Goal: Task Accomplishment & Management: Manage account settings

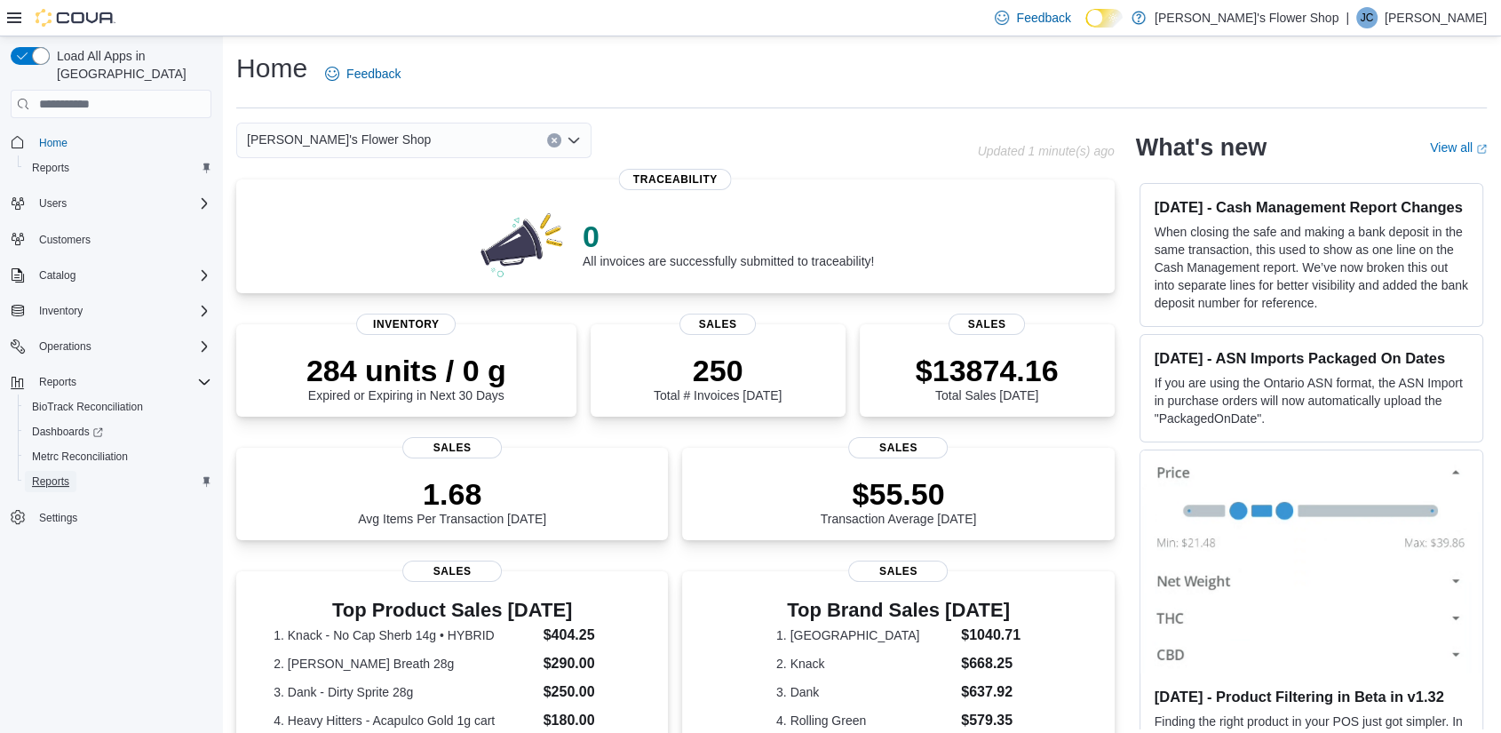
click at [52, 474] on span "Reports" at bounding box center [50, 481] width 37 height 14
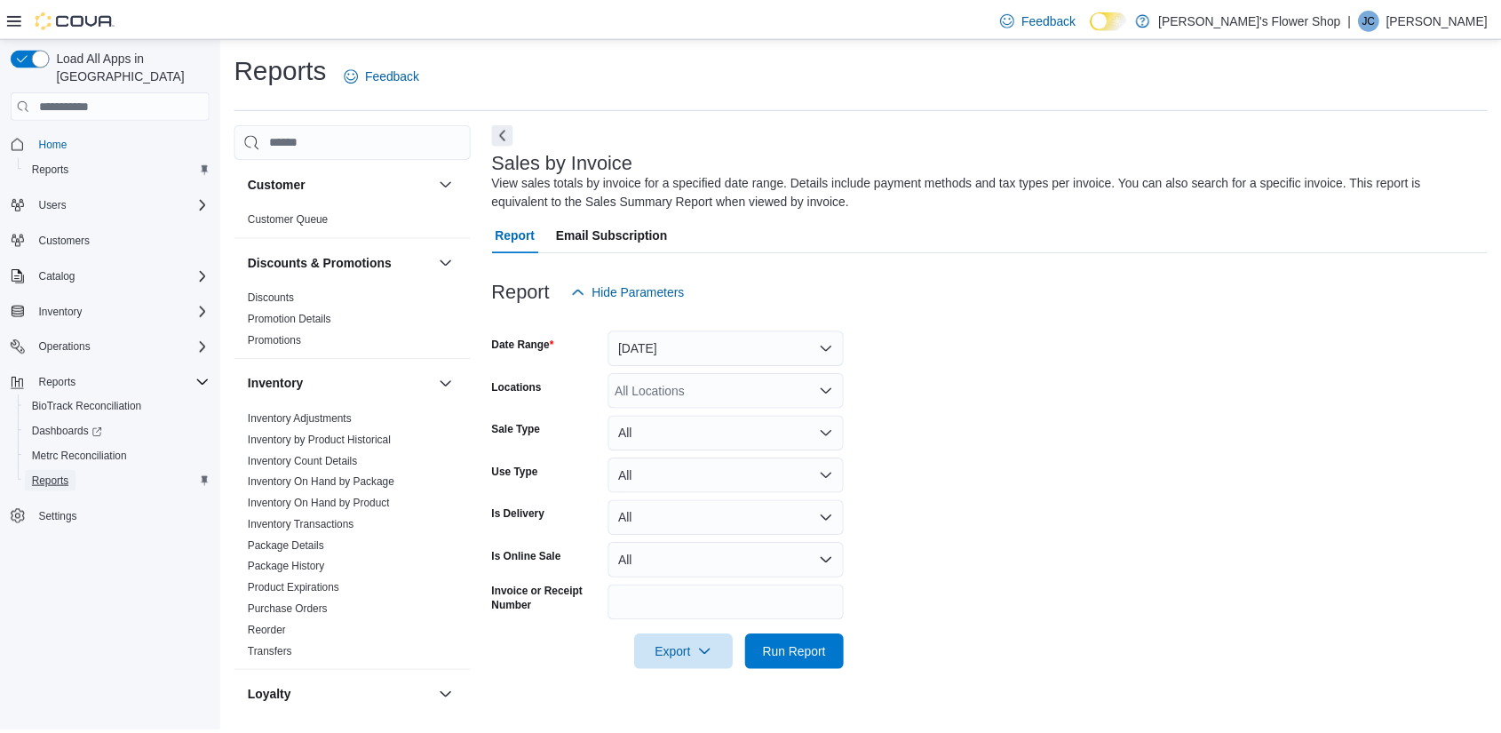
scroll to position [21, 0]
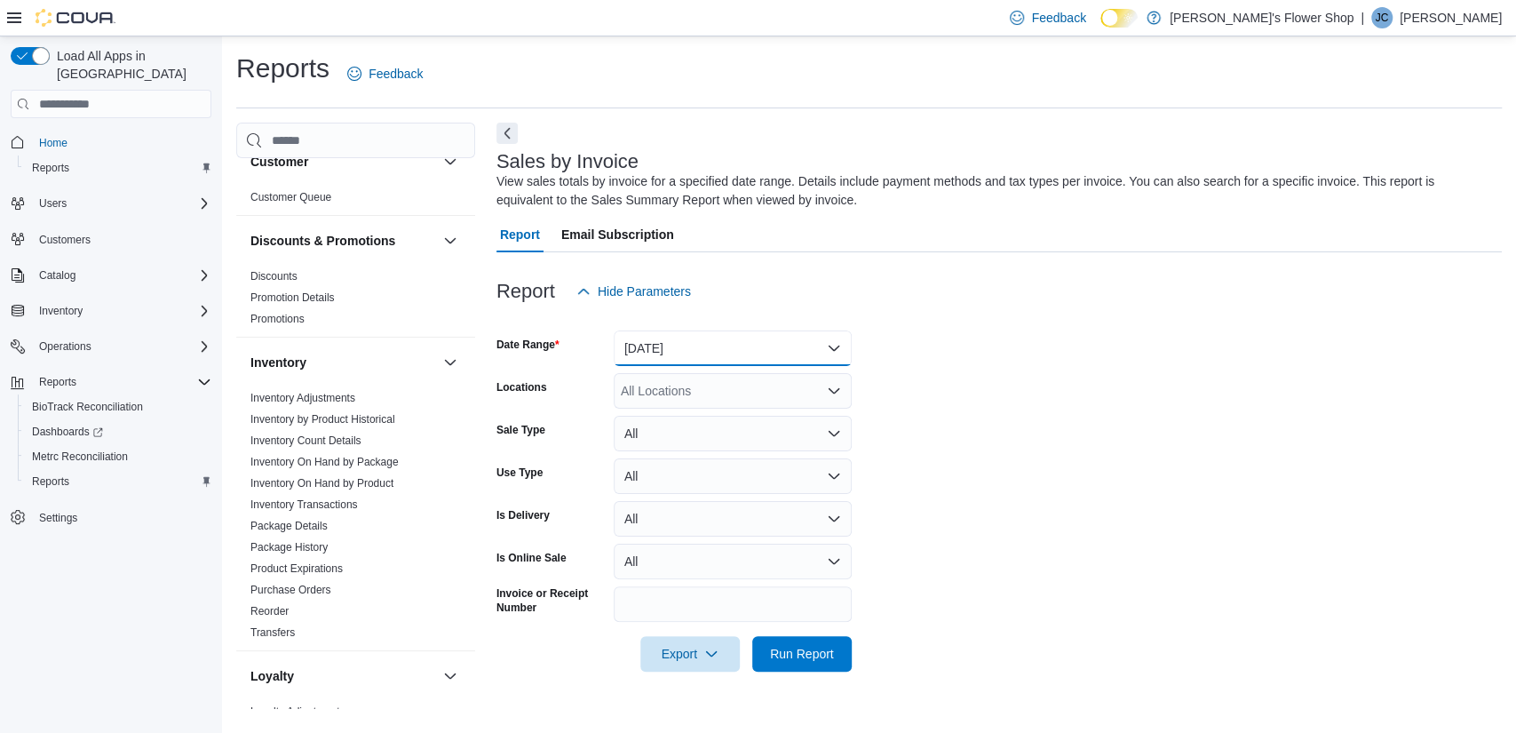
click at [799, 356] on button "Yesterday" at bounding box center [733, 348] width 238 height 36
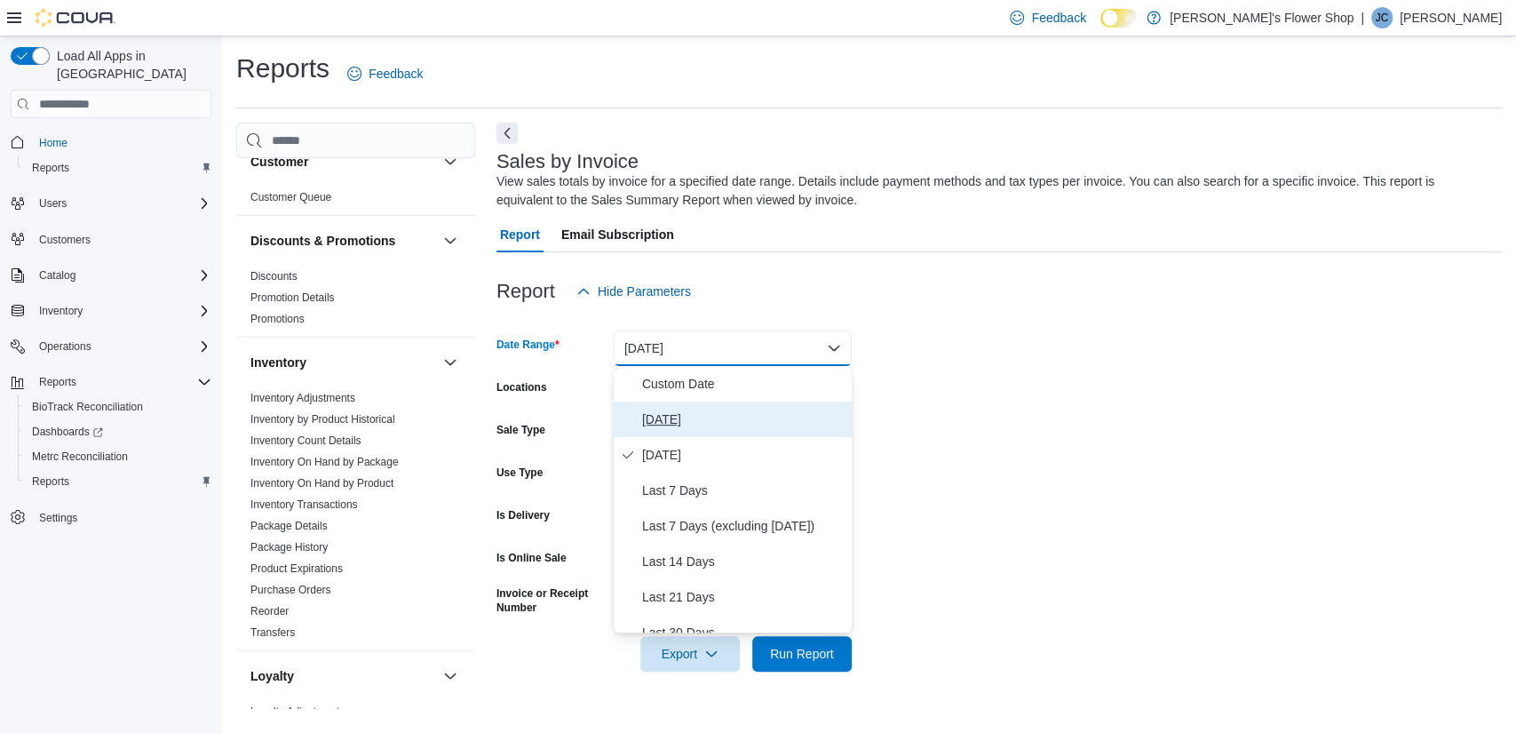
click at [741, 406] on button "Today" at bounding box center [733, 419] width 238 height 36
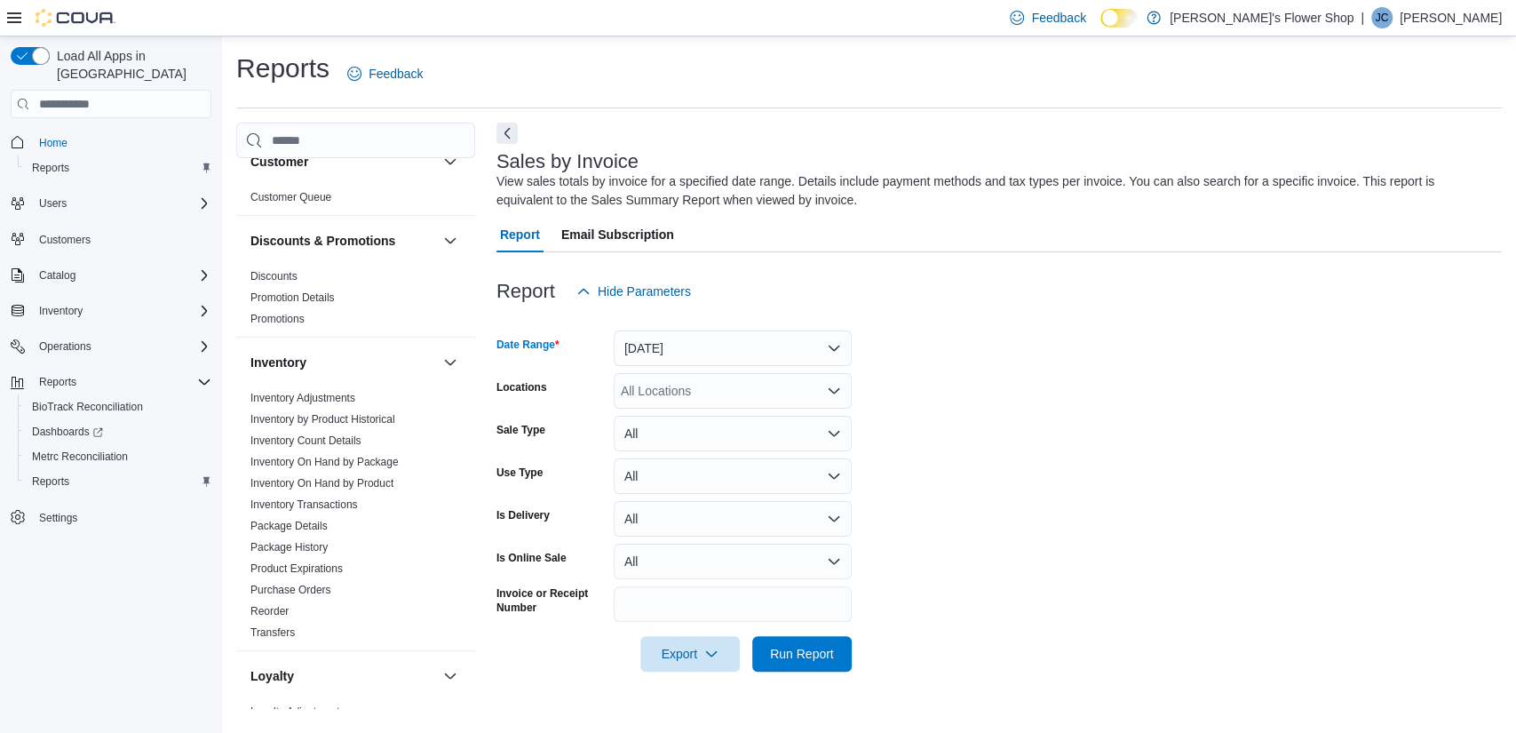
click at [827, 394] on icon "Open list of options" at bounding box center [834, 391] width 14 height 14
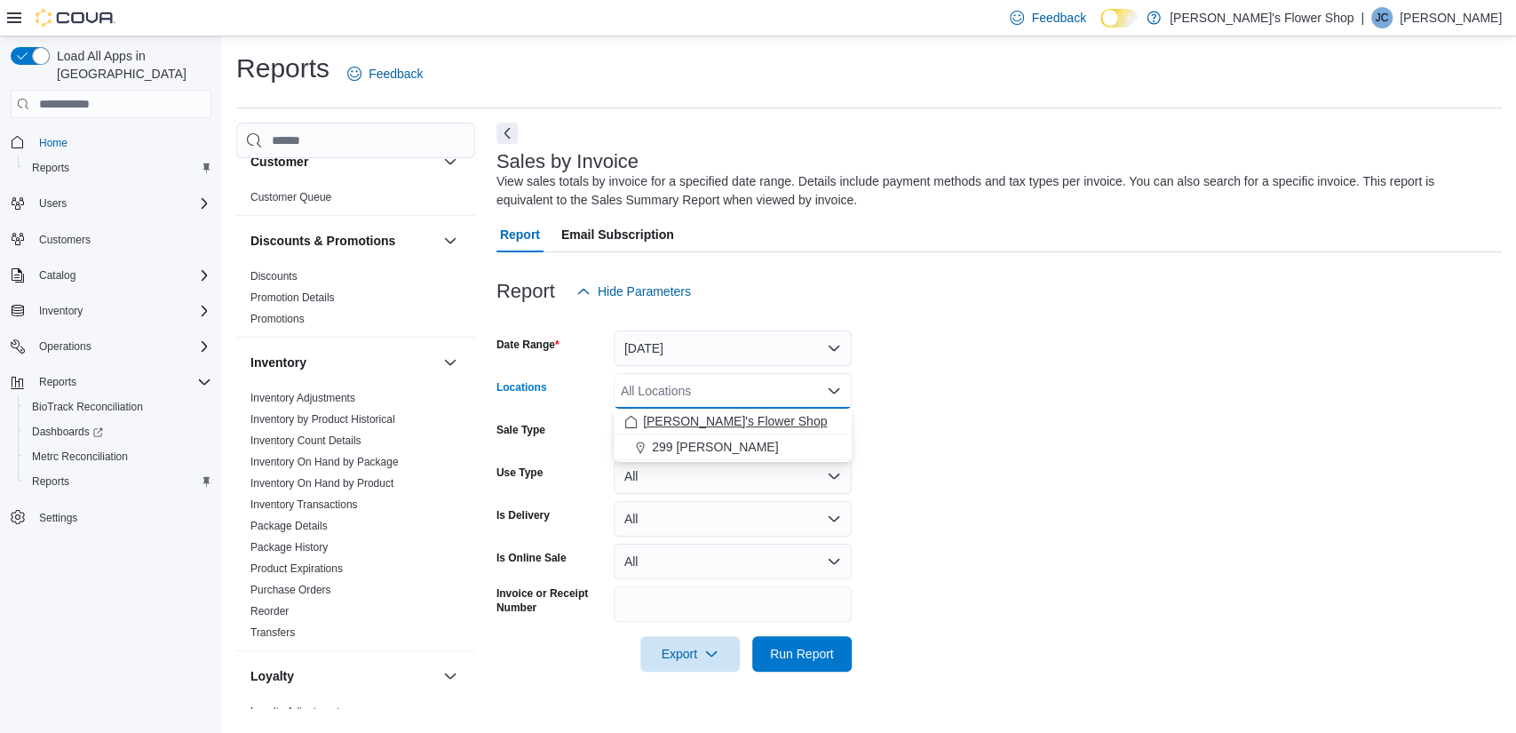
click at [806, 424] on div "Misha's Flower Shop" at bounding box center [732, 421] width 217 height 18
drag, startPoint x: 806, startPoint y: 424, endPoint x: 790, endPoint y: 424, distance: 16.0
click at [790, 424] on div "299 Knickerbocker" at bounding box center [715, 421] width 183 height 18
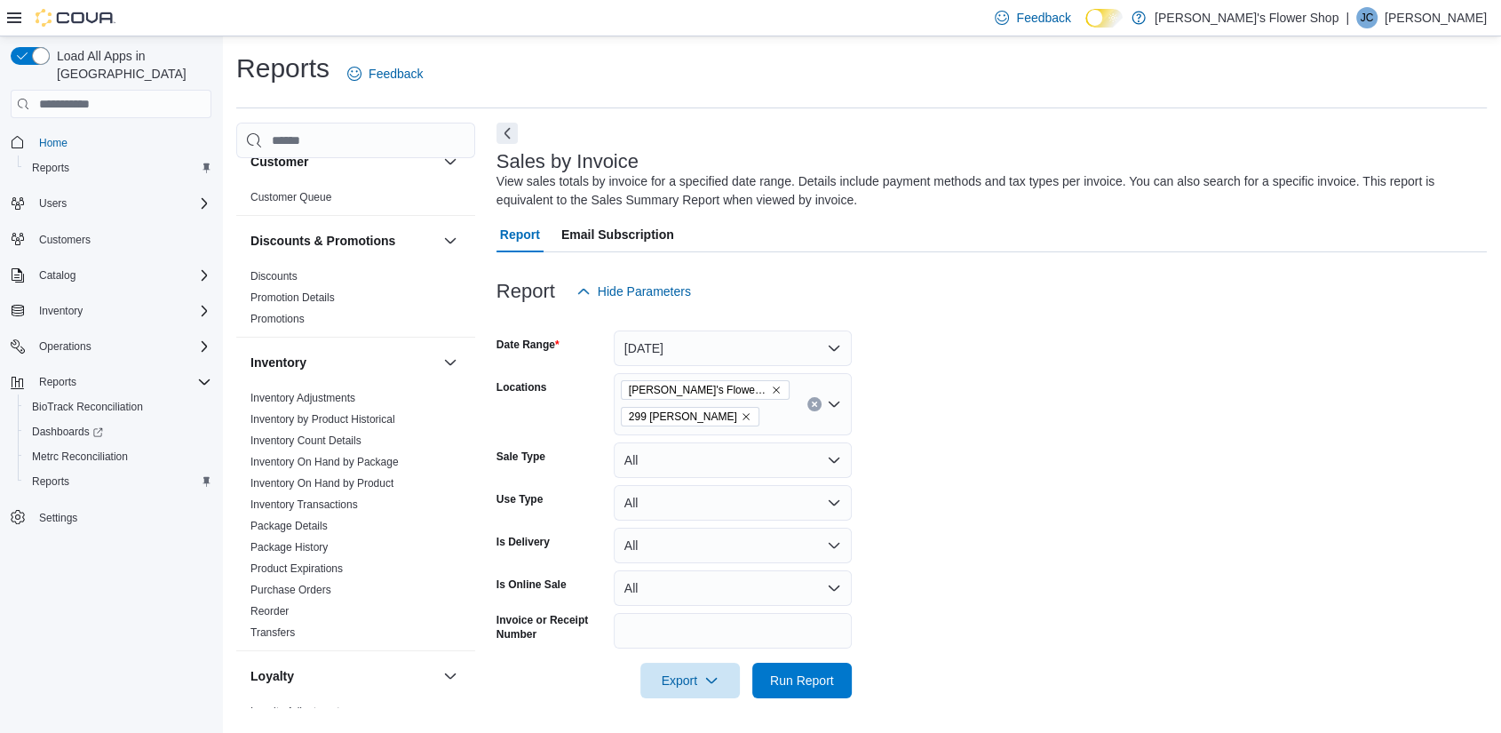
click at [919, 631] on form "Date Range Today Locations Misha's Flower Shop 299 Knickerbocker Sale Type All …" at bounding box center [991, 503] width 990 height 389
click at [836, 671] on span "Run Report" at bounding box center [802, 680] width 78 height 36
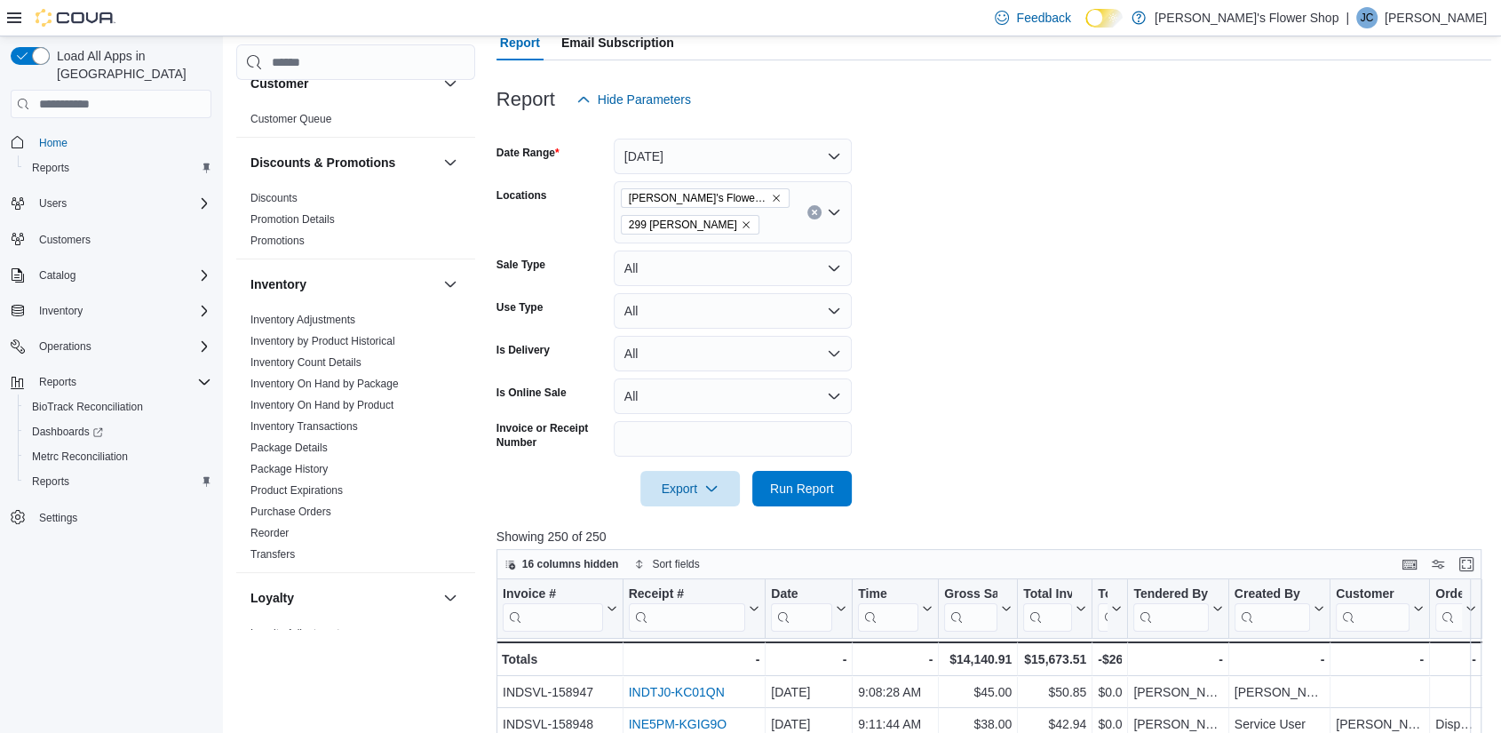
scroll to position [231, 0]
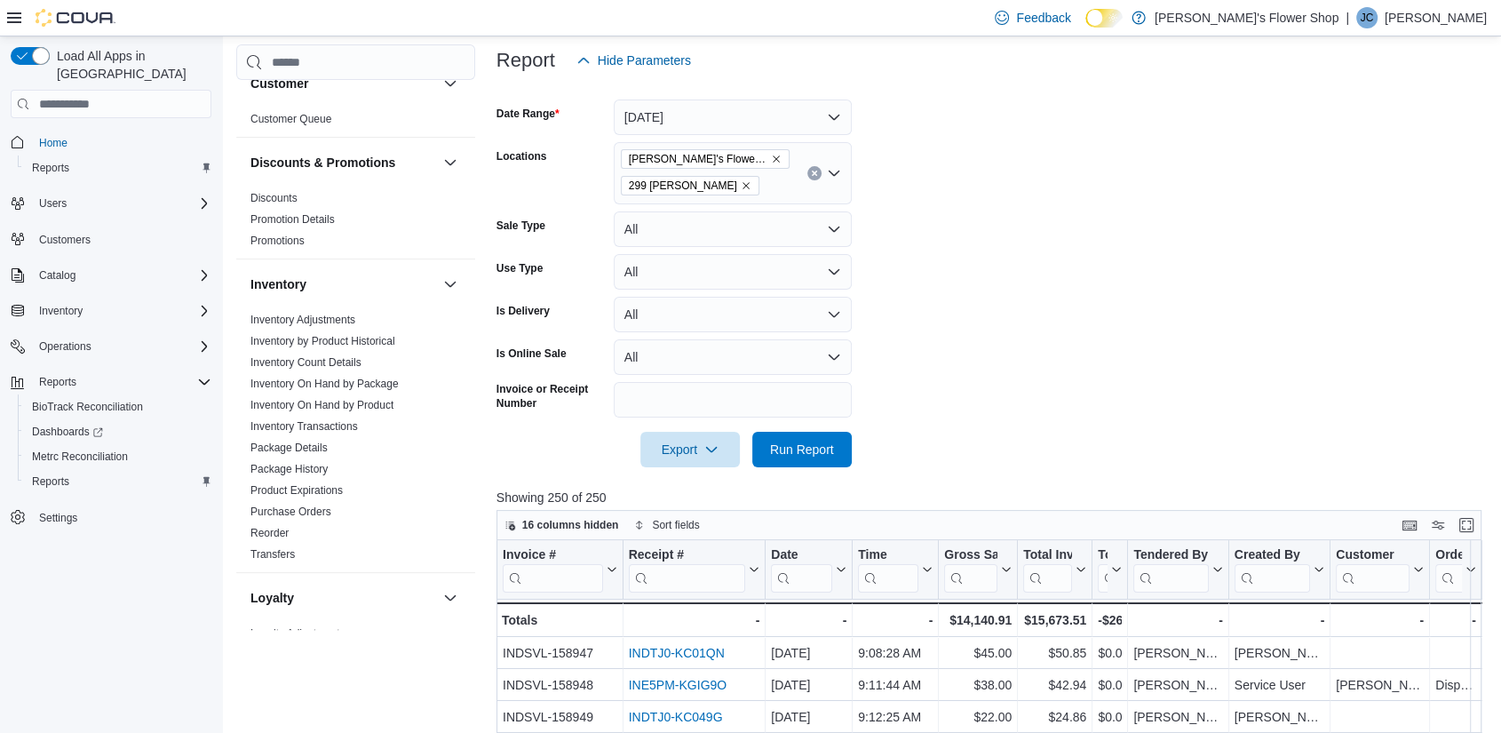
click at [1306, 293] on form "Date Range Today Locations Misha's Flower Shop 299 Knickerbocker Sale Type All …" at bounding box center [994, 272] width 996 height 389
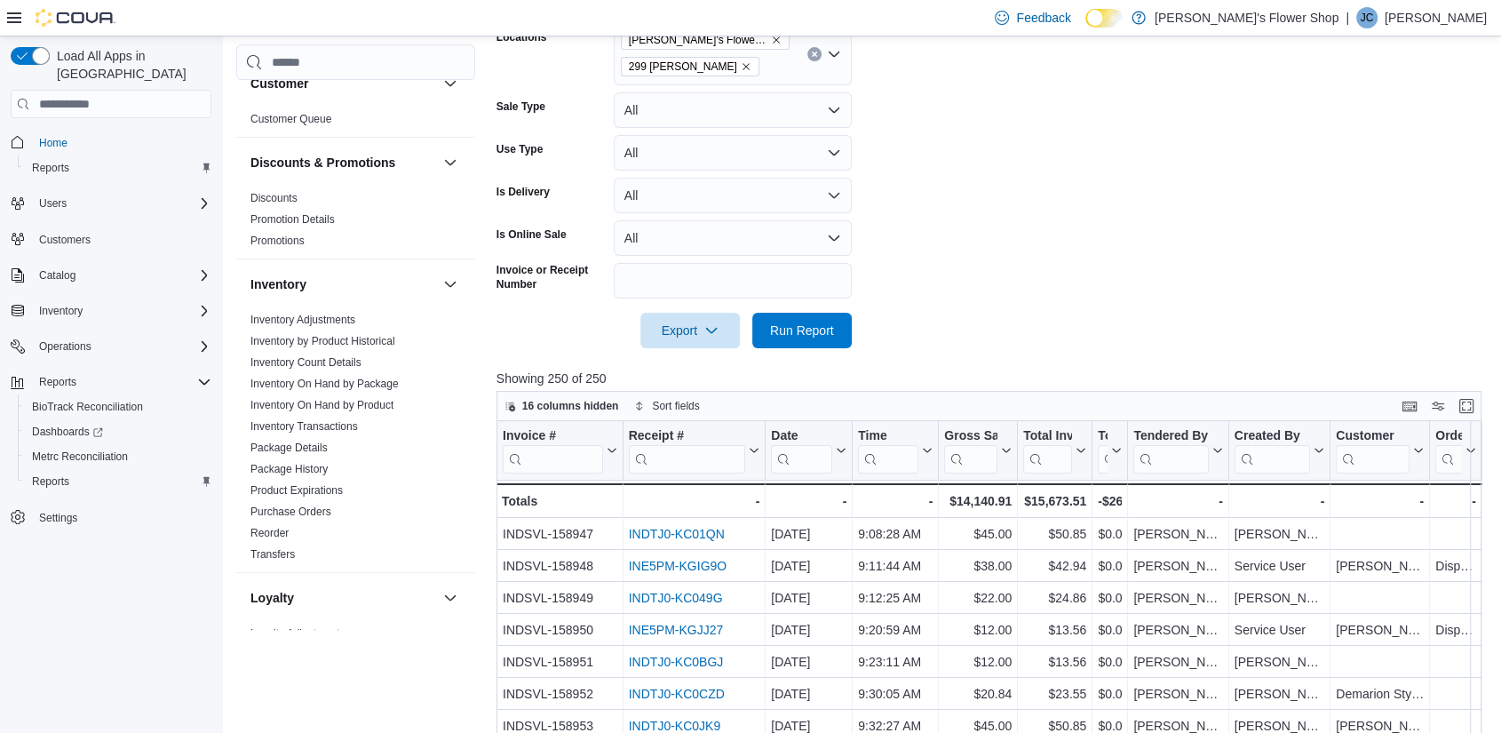
scroll to position [346, 0]
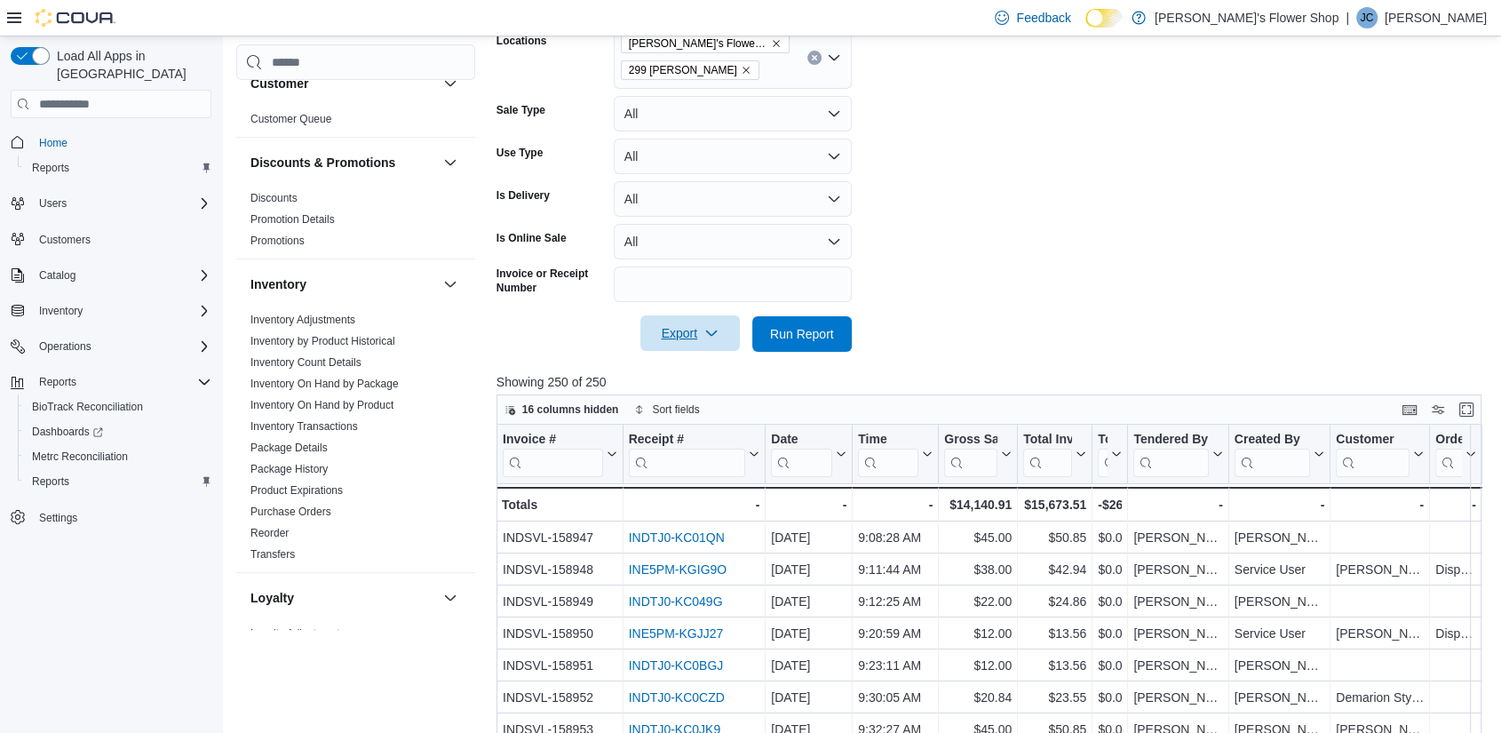
click at [692, 346] on span "Export" at bounding box center [690, 333] width 78 height 36
click at [684, 369] on span "Export to Excel" at bounding box center [693, 369] width 80 height 14
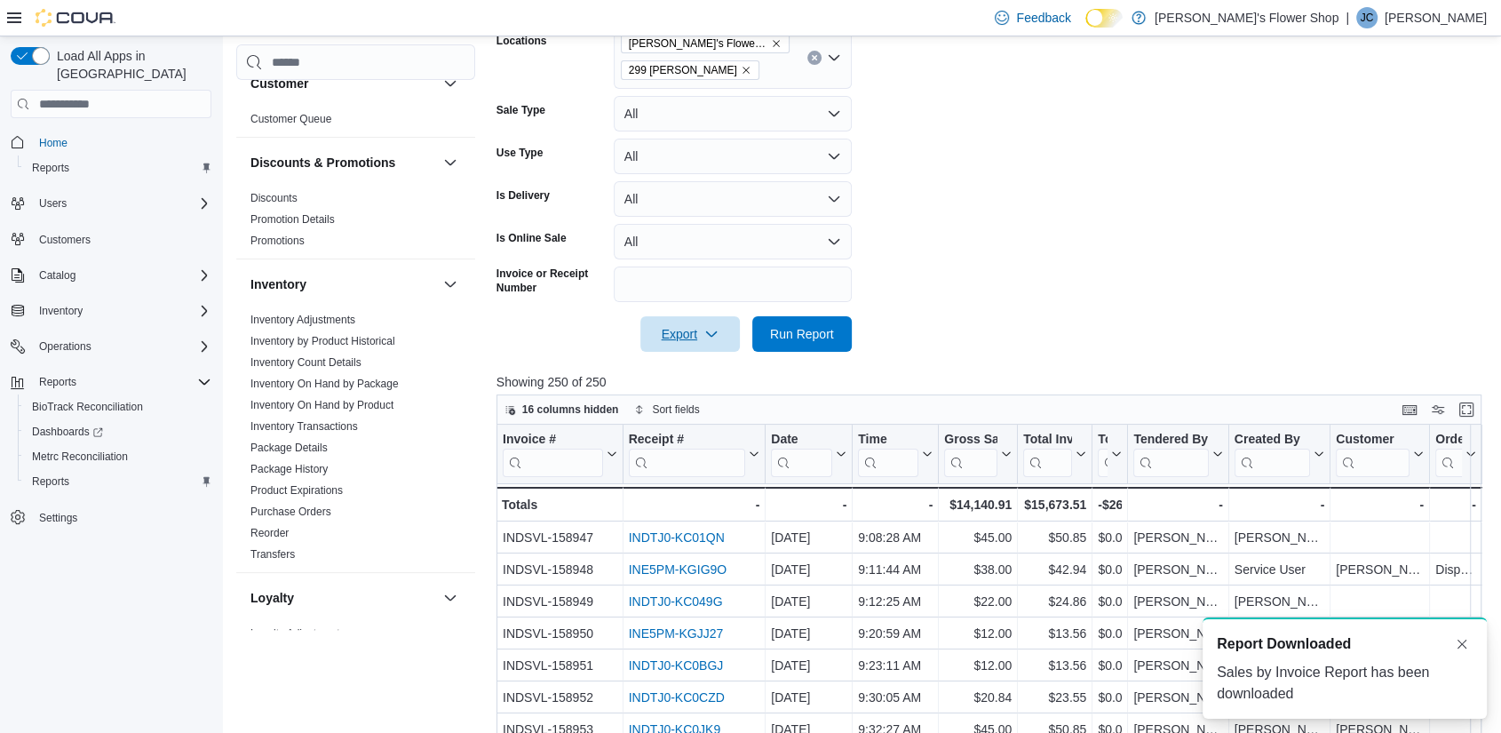
scroll to position [0, 0]
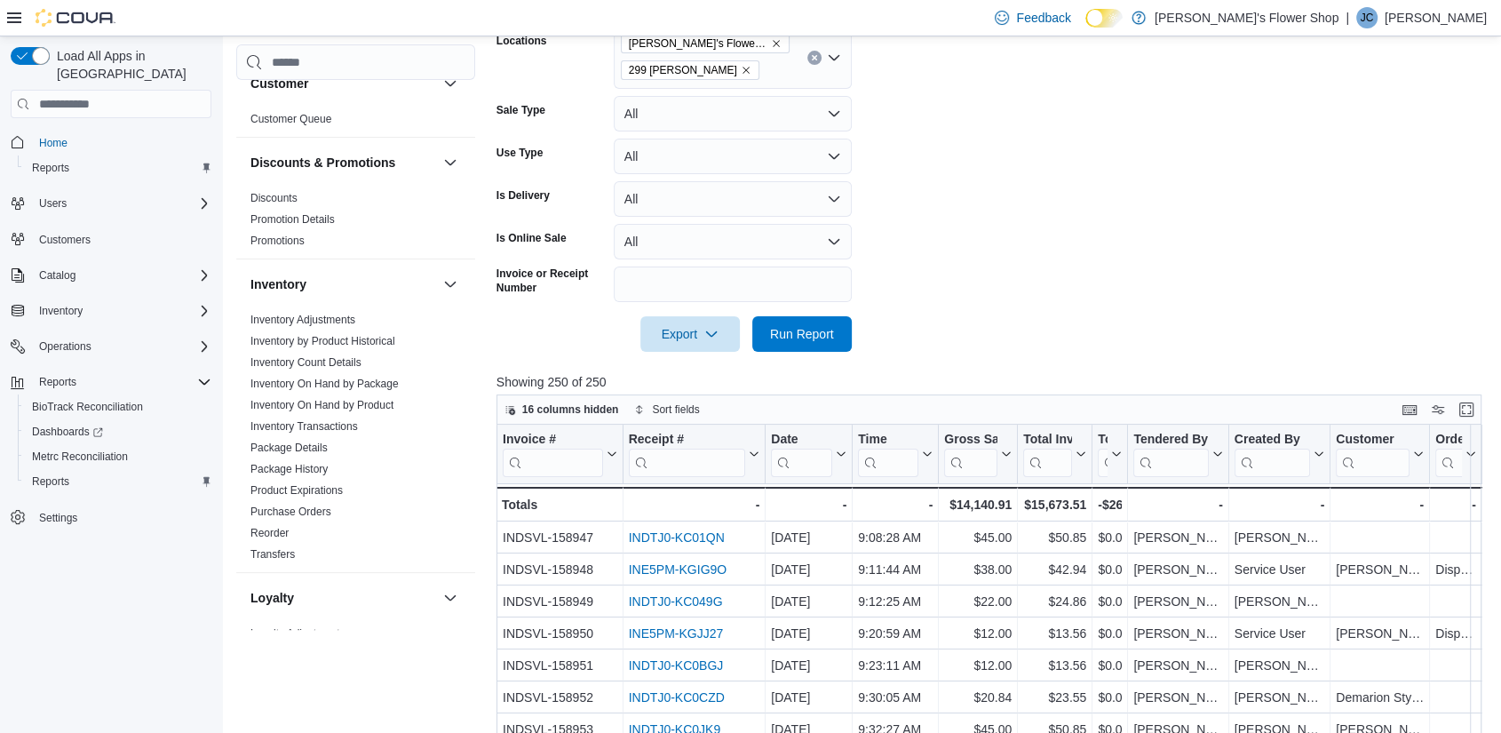
click at [986, 157] on form "Date Range Today Locations Misha's Flower Shop 299 Knickerbocker Sale Type All …" at bounding box center [994, 157] width 996 height 389
click at [957, 152] on form "Date Range Today Locations Misha's Flower Shop 299 Knickerbocker Sale Type All …" at bounding box center [994, 157] width 996 height 389
click at [1039, 115] on form "Date Range Today Locations Misha's Flower Shop 299 Knickerbocker Sale Type All …" at bounding box center [994, 157] width 996 height 389
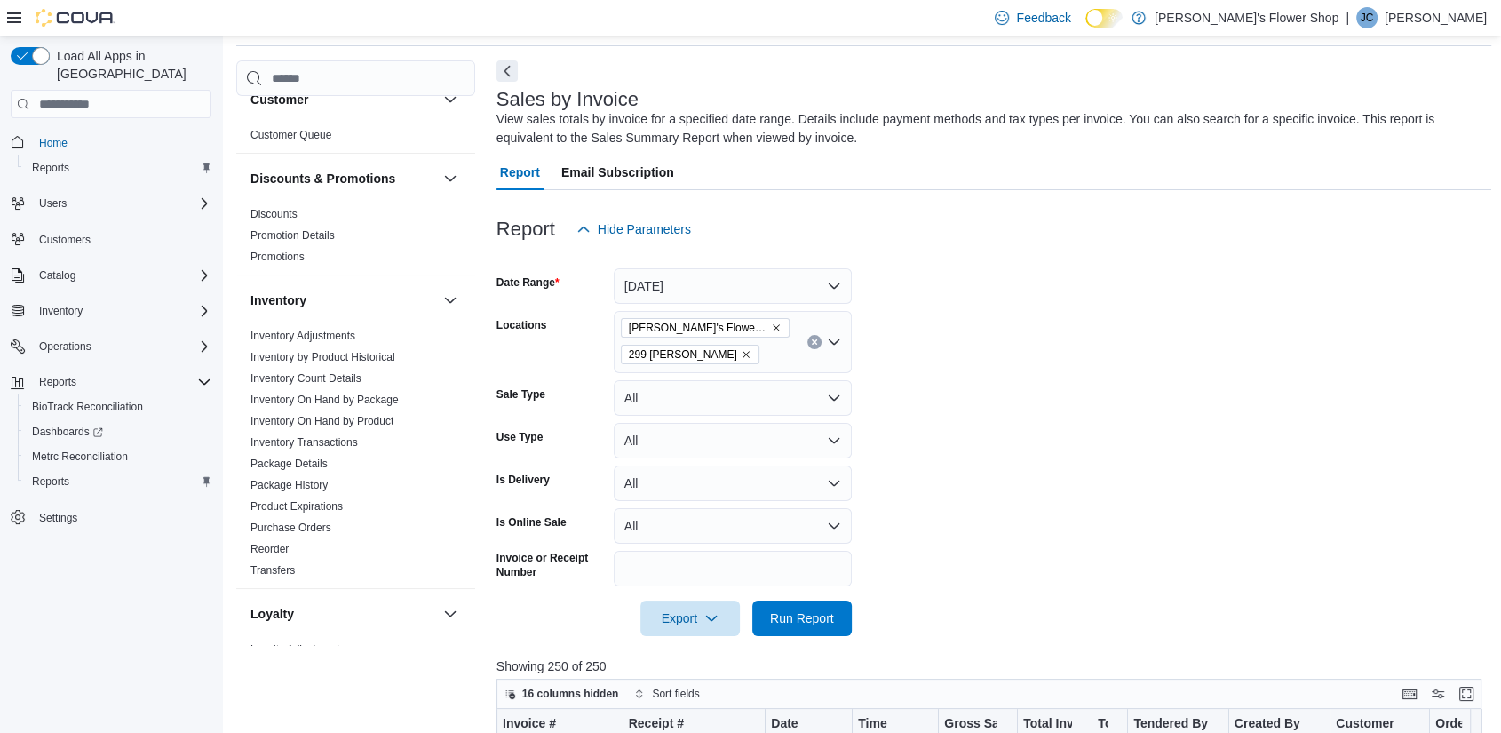
scroll to position [13, 0]
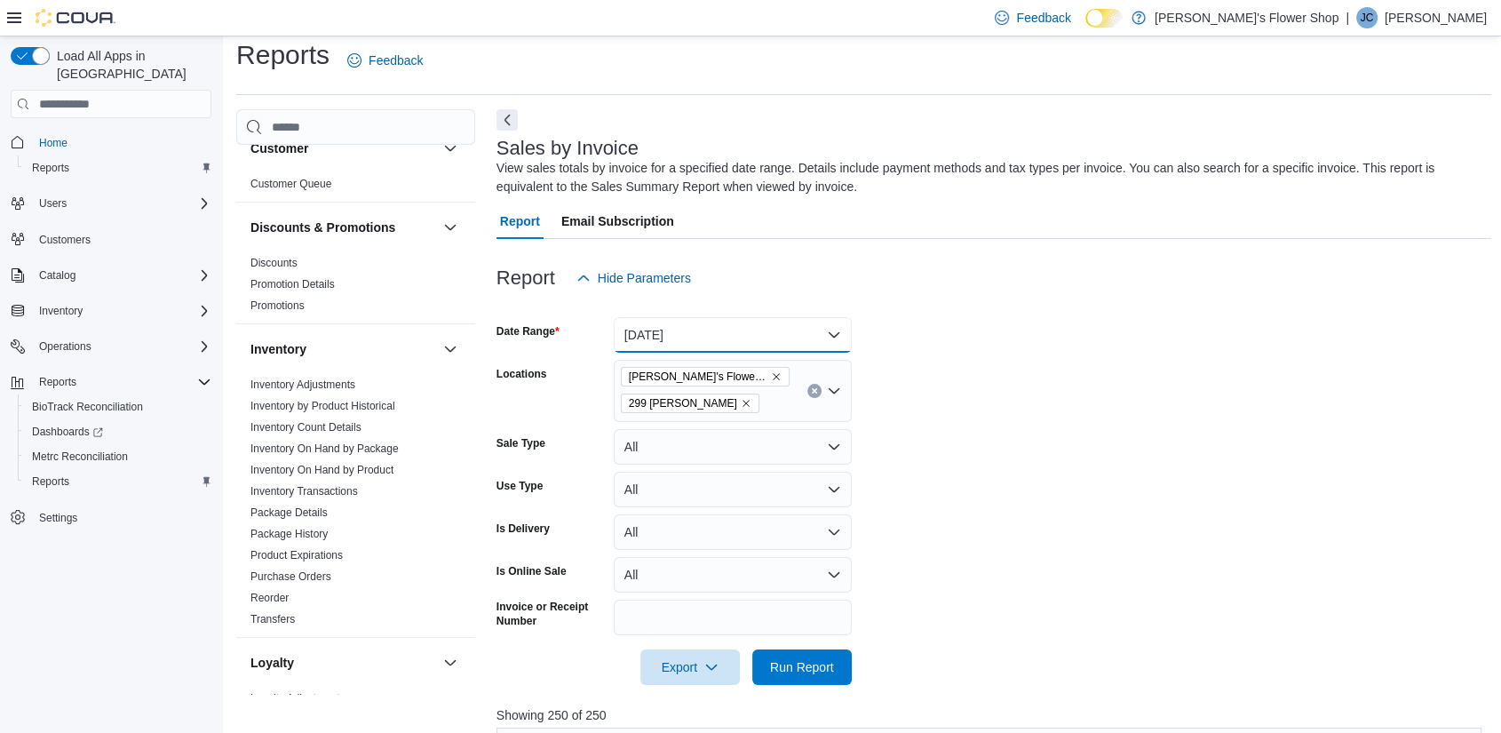
click at [754, 338] on button "Today" at bounding box center [733, 335] width 238 height 36
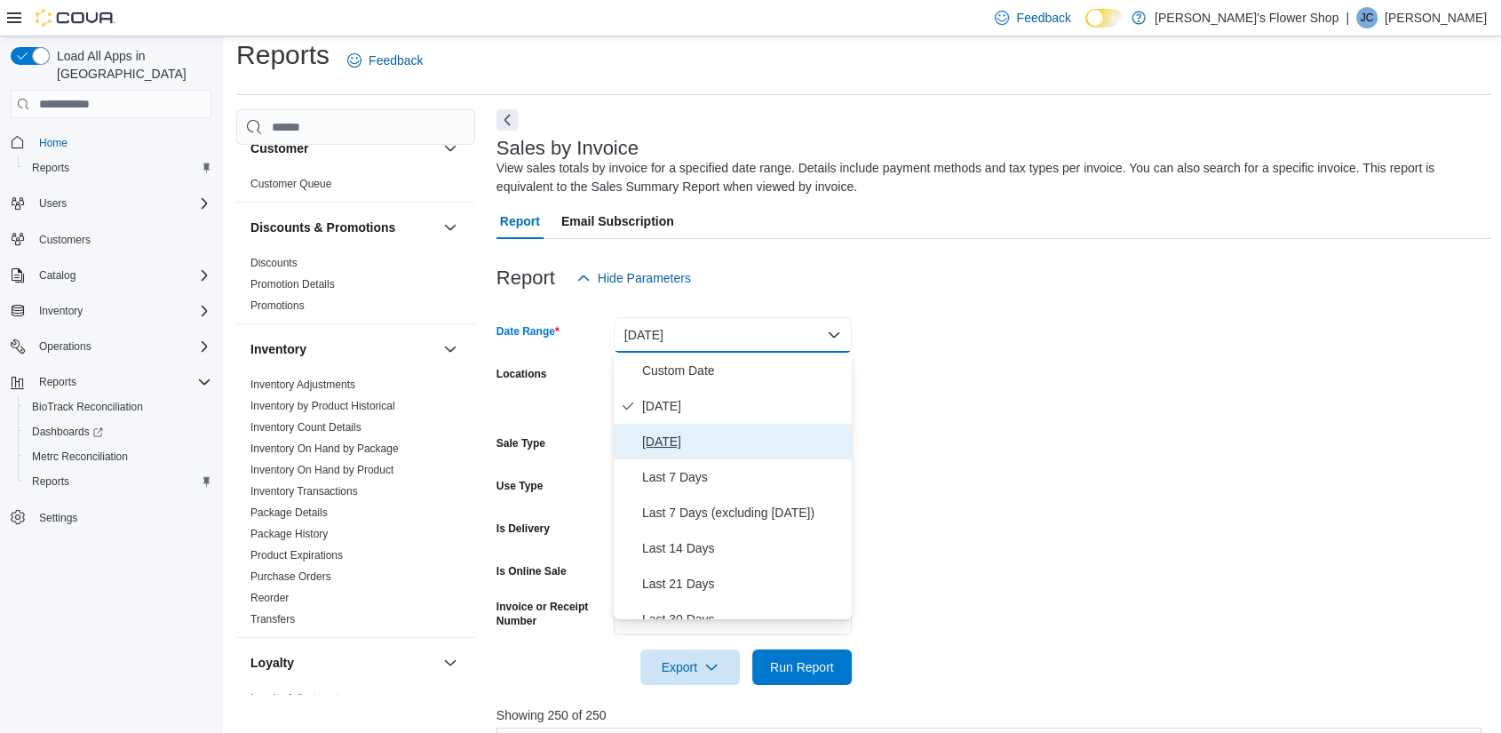
click at [708, 439] on span "Yesterday" at bounding box center [743, 441] width 202 height 21
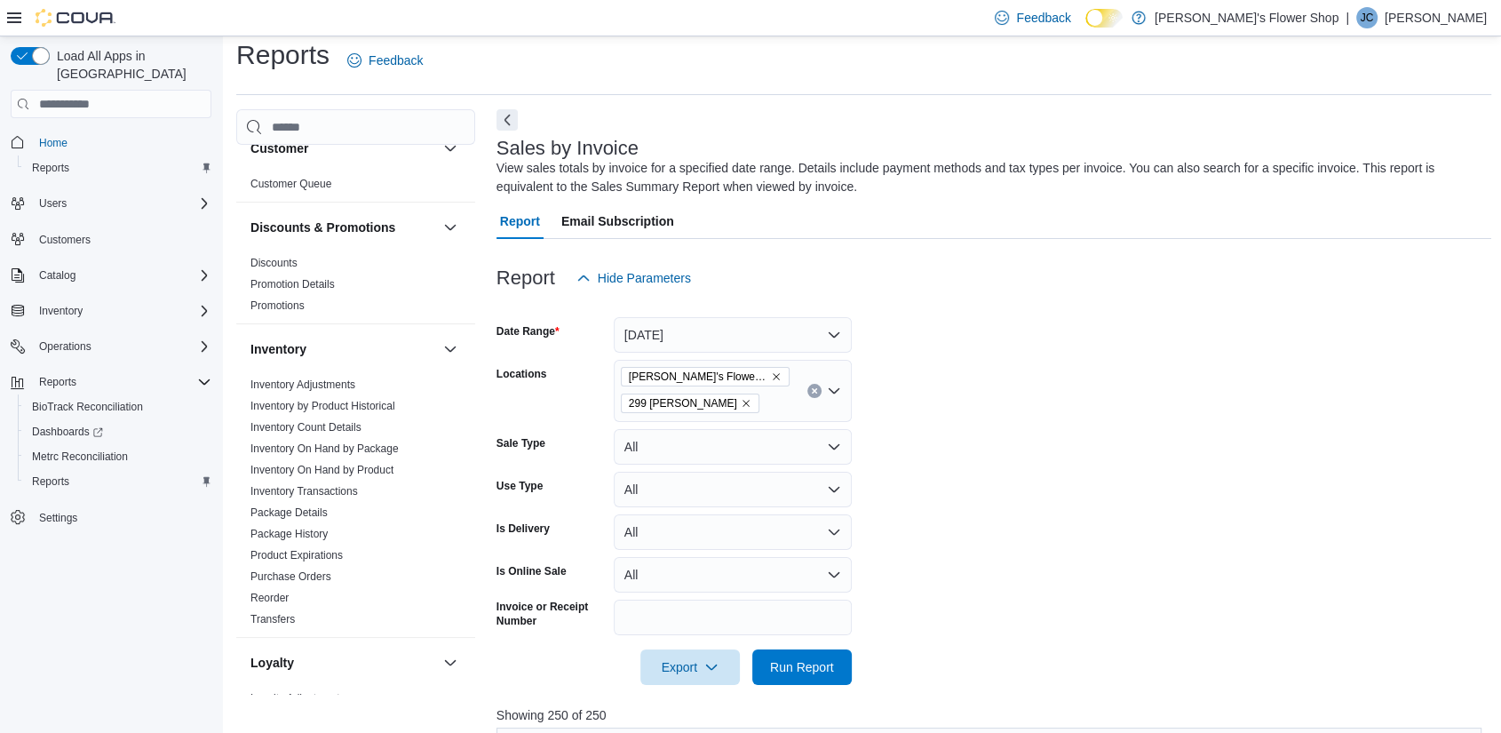
click at [938, 470] on form "Date Range Yesterday Locations Misha's Flower Shop 299 Knickerbocker Sale Type …" at bounding box center [994, 490] width 996 height 389
click at [818, 656] on span "Run Report" at bounding box center [802, 666] width 78 height 36
click at [691, 675] on span "Export" at bounding box center [690, 666] width 78 height 36
click at [711, 567] on span "Export to Excel" at bounding box center [693, 560] width 80 height 14
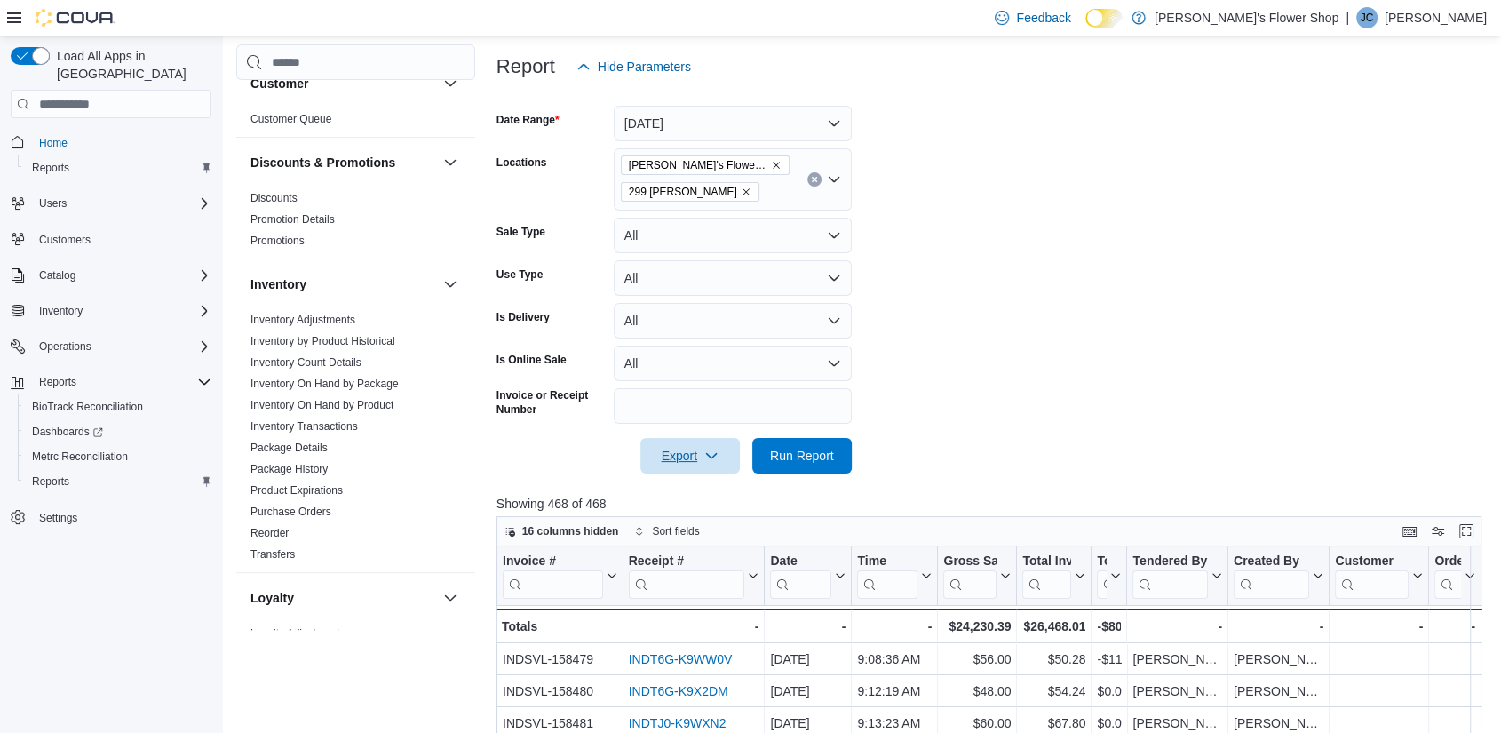
scroll to position [608, 0]
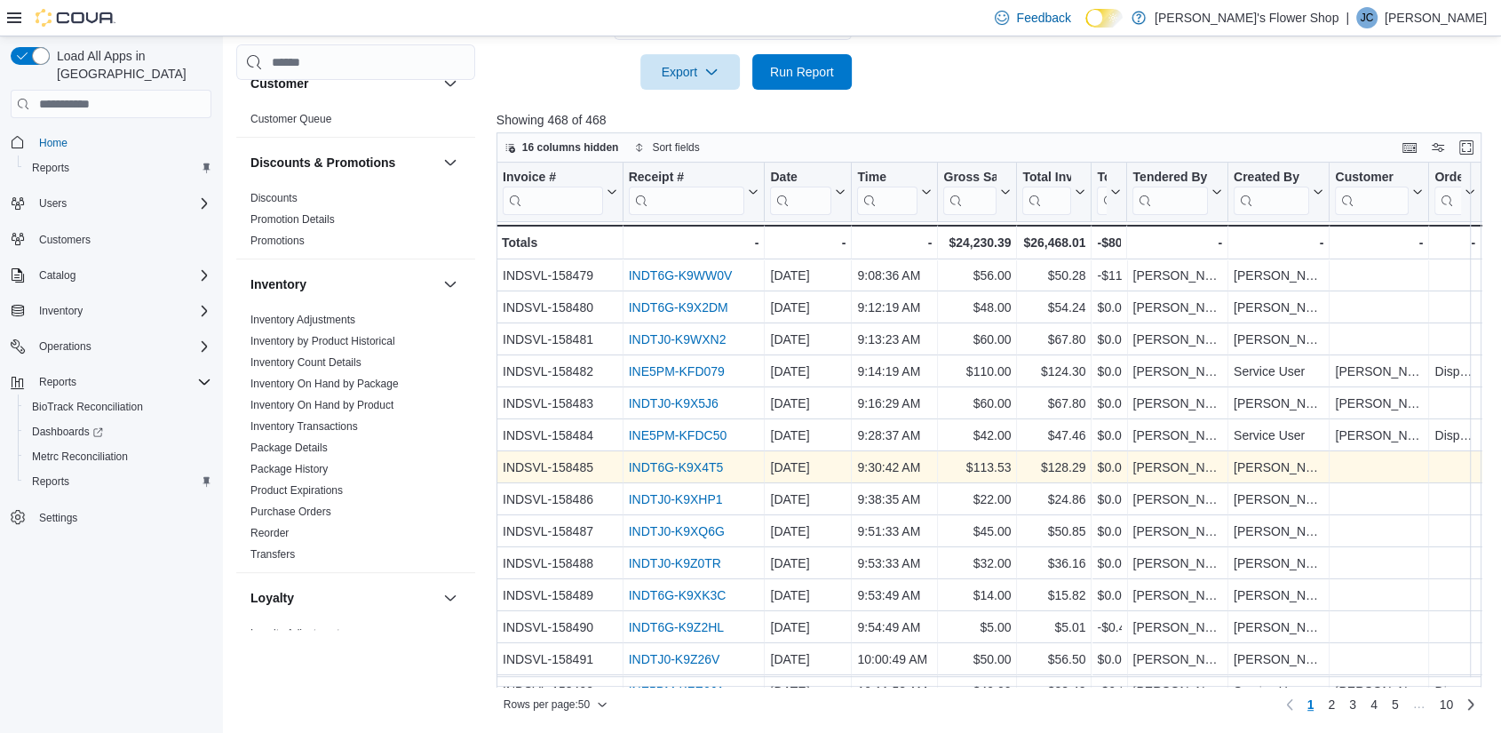
click at [647, 468] on link "INDT6G-K9X4T5" at bounding box center [675, 467] width 95 height 14
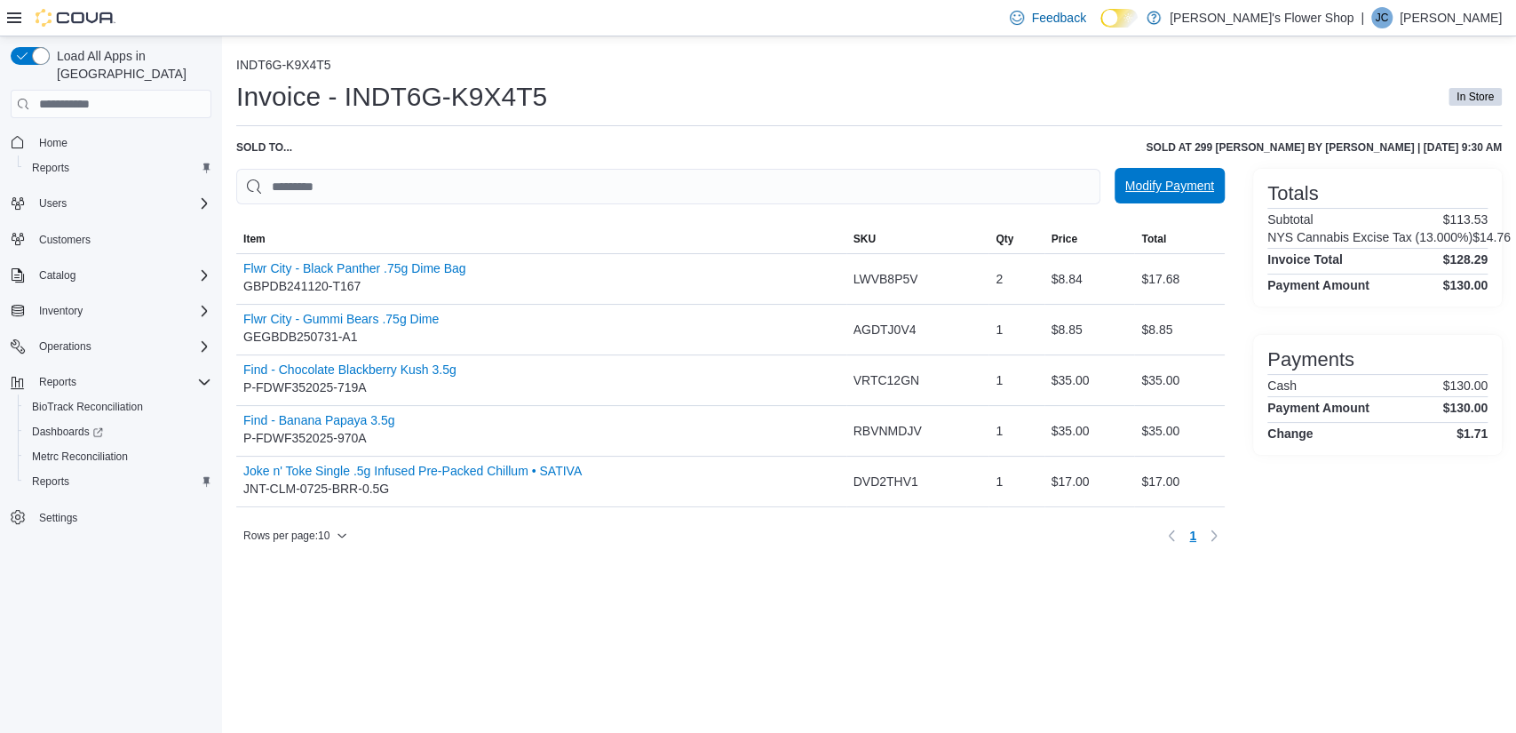
click at [1179, 186] on span "Modify Payment" at bounding box center [1169, 186] width 89 height 18
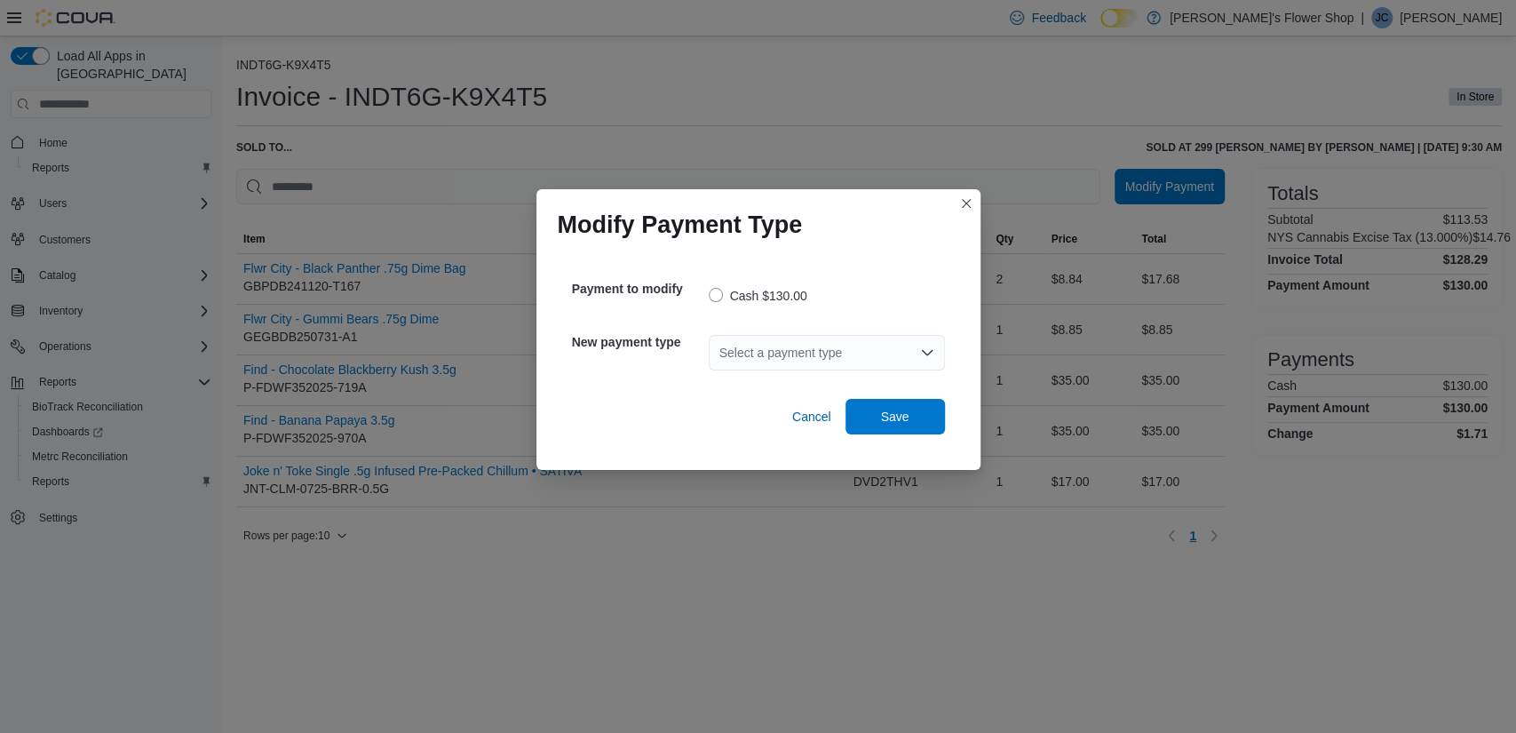
click at [817, 351] on div "Select a payment type" at bounding box center [827, 353] width 236 height 36
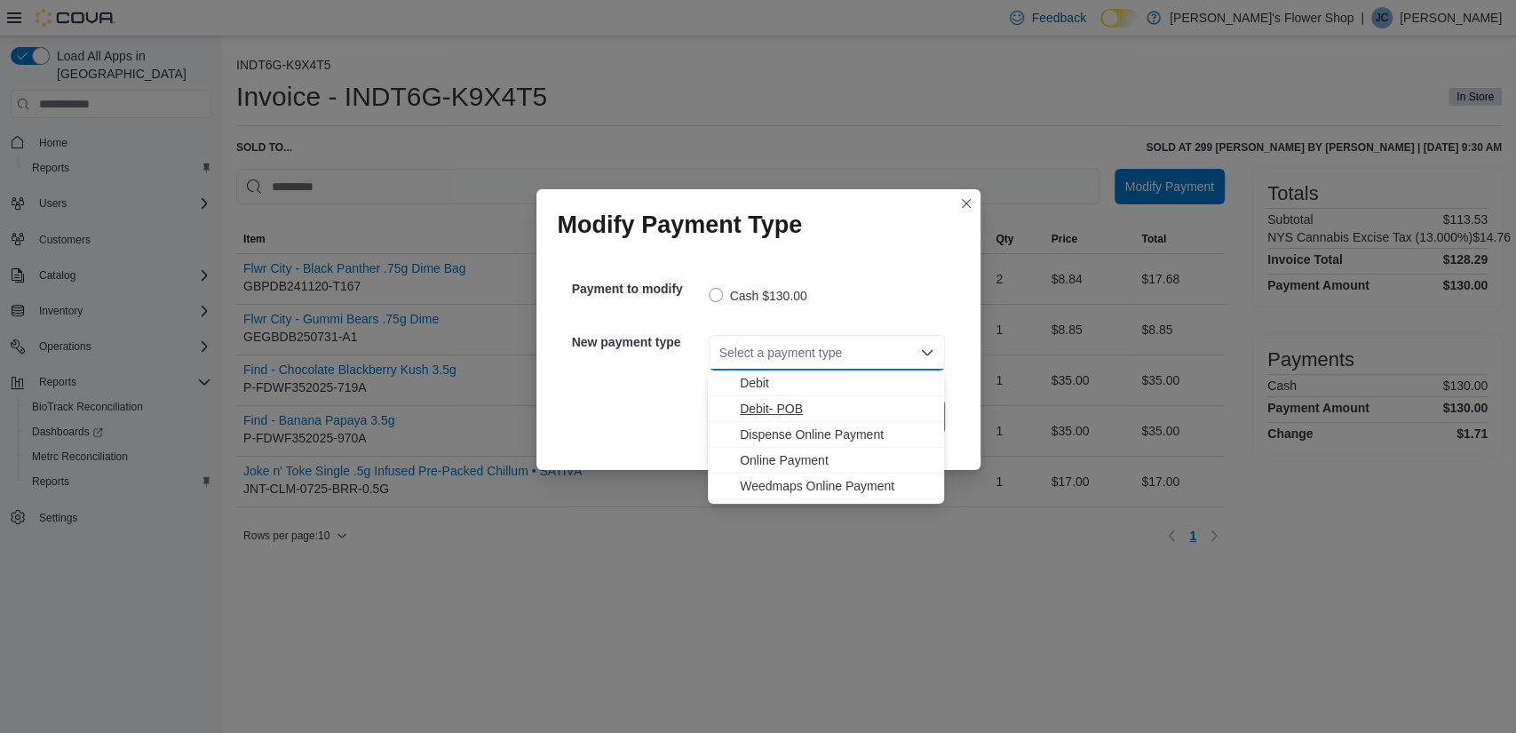
click at [789, 403] on span "Debit- POB" at bounding box center [837, 409] width 194 height 18
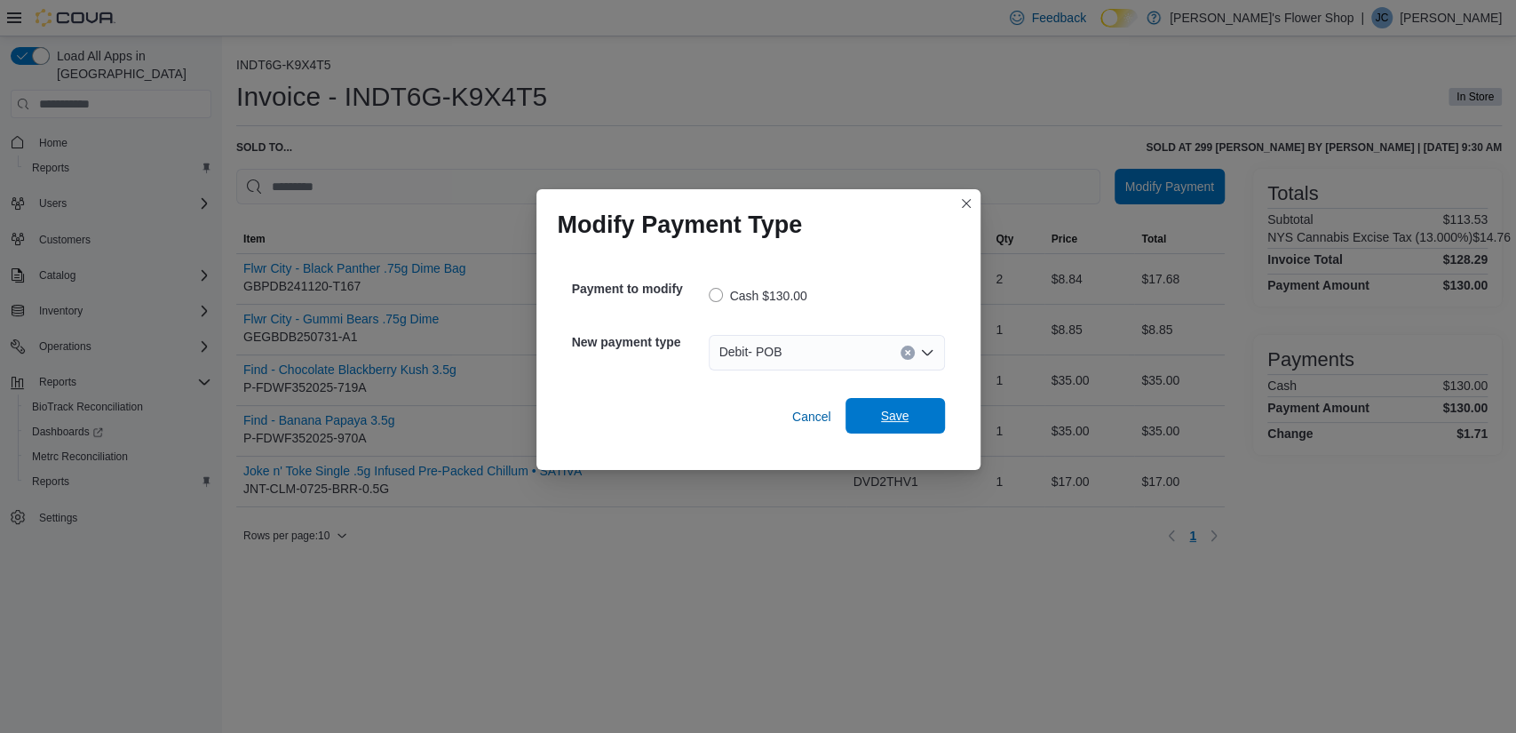
click at [902, 417] on span "Save" at bounding box center [895, 416] width 28 height 18
